Goal: Check status: Check status

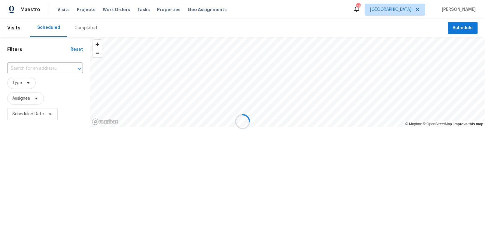
click at [76, 26] on div at bounding box center [242, 121] width 485 height 243
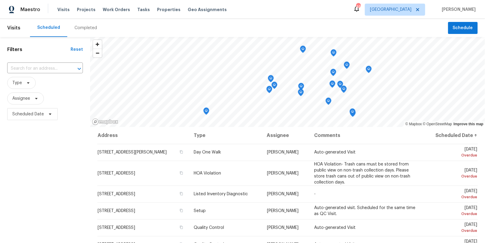
click at [84, 30] on div "Completed" at bounding box center [85, 28] width 23 height 6
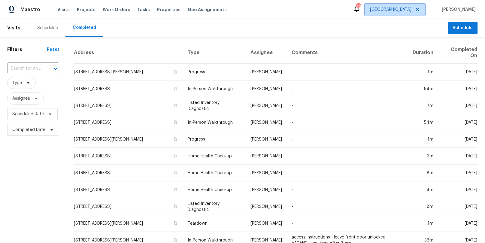
click at [411, 9] on span "[GEOGRAPHIC_DATA]" at bounding box center [390, 10] width 41 height 6
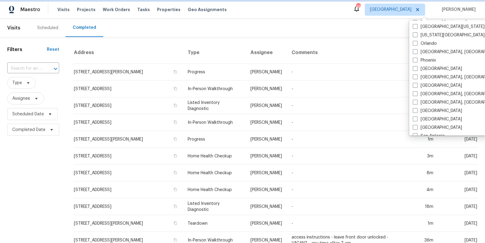
scroll to position [402, 0]
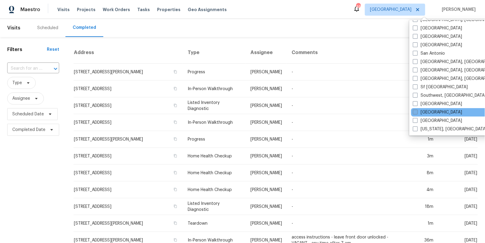
click at [430, 112] on label "[GEOGRAPHIC_DATA]" at bounding box center [437, 112] width 49 height 6
click at [417, 112] on input "[GEOGRAPHIC_DATA]" at bounding box center [415, 111] width 4 height 4
checkbox input "true"
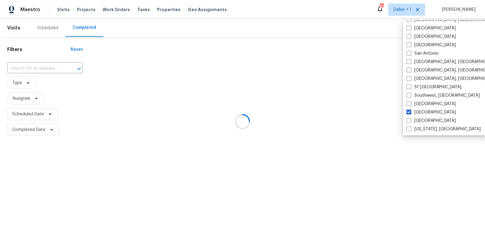
click at [308, 73] on div at bounding box center [242, 121] width 485 height 243
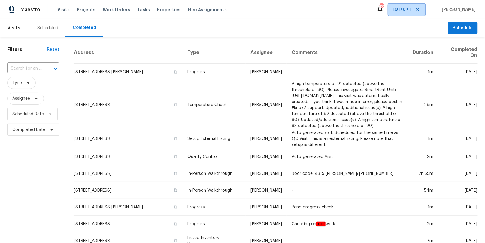
click at [411, 11] on span "Dallas + 1" at bounding box center [402, 10] width 18 height 6
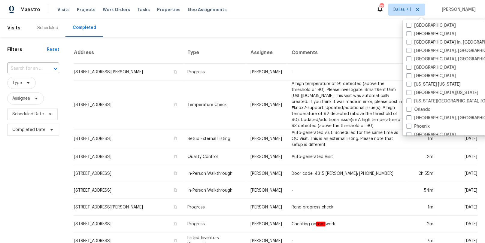
scroll to position [292, 0]
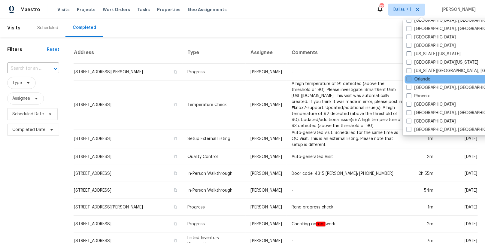
click at [420, 76] on label "Orlando" at bounding box center [418, 79] width 24 height 6
click at [410, 76] on input "Orlando" at bounding box center [408, 78] width 4 height 4
checkbox input "true"
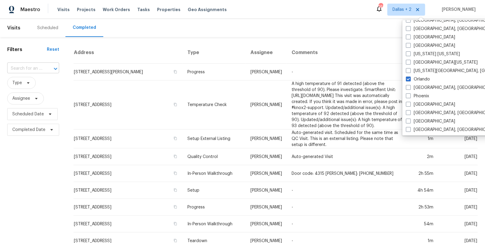
click at [25, 65] on input "text" at bounding box center [24, 68] width 35 height 9
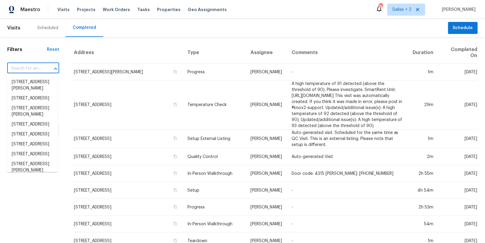
paste input "[STREET_ADDRESS]"
type input "[STREET_ADDRESS]"
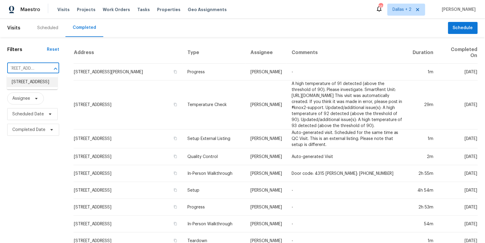
click at [26, 85] on li "[STREET_ADDRESS]" at bounding box center [32, 82] width 51 height 10
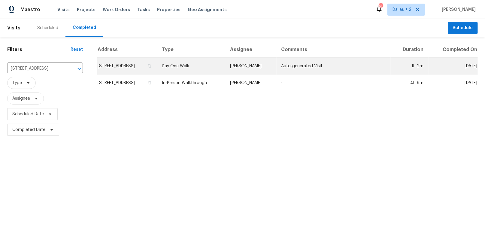
click at [209, 66] on td "Day One Walk" at bounding box center [191, 66] width 68 height 17
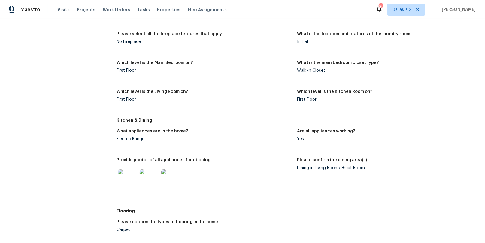
scroll to position [656, 0]
